Goal: Submit feedback/report problem

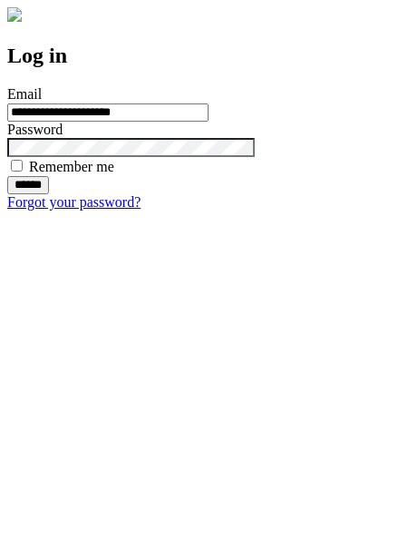
type input "**********"
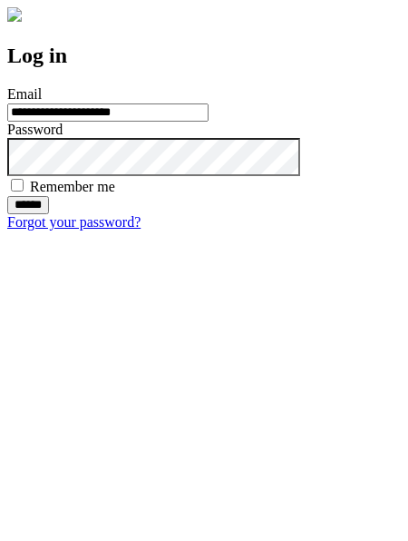
click at [49, 214] on input "******" at bounding box center [28, 205] width 42 height 18
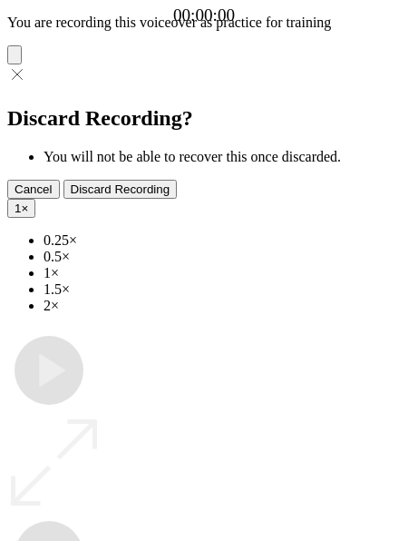
type input "**********"
